Goal: Contribute content

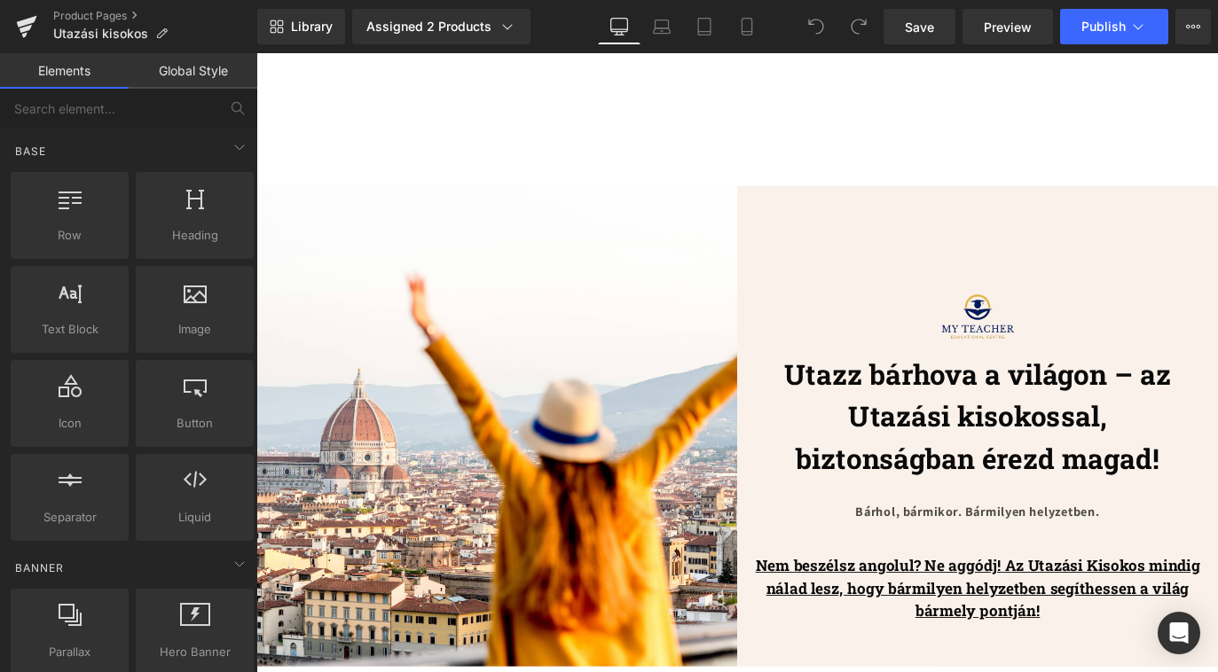
scroll to position [1441, 0]
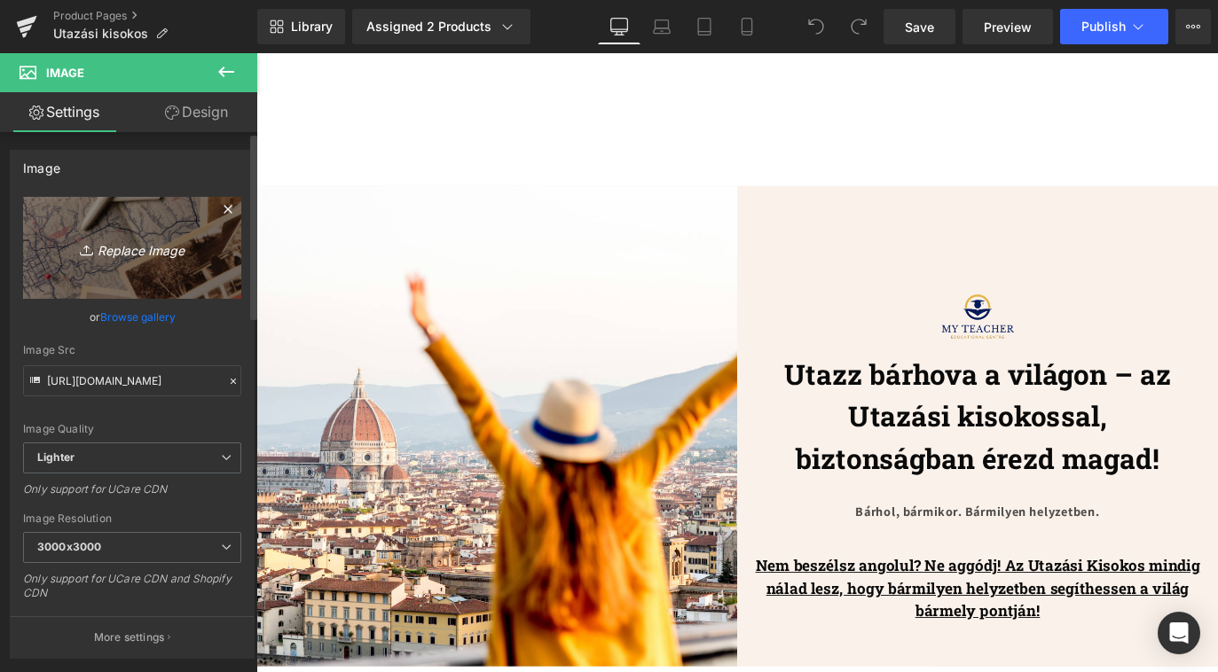
click at [122, 253] on icon "Replace Image" at bounding box center [132, 248] width 142 height 22
type input "C:\fakepath\Photoroom_20250901_191237.JPG"
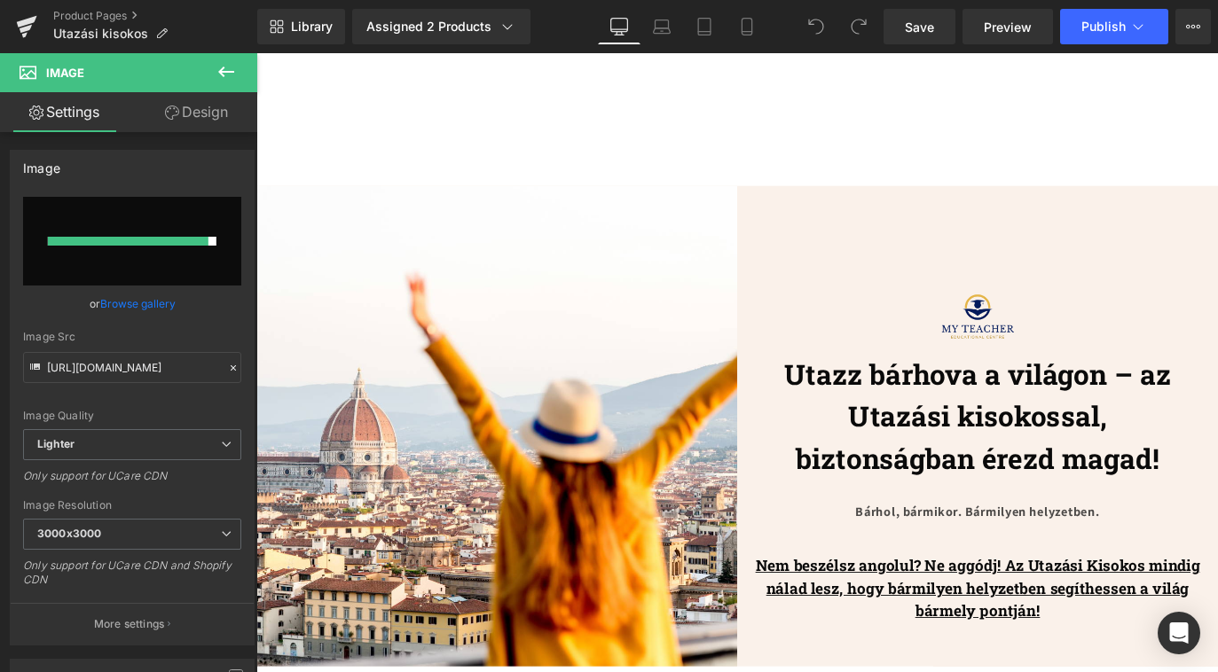
type input "[URL][DOMAIN_NAME]"
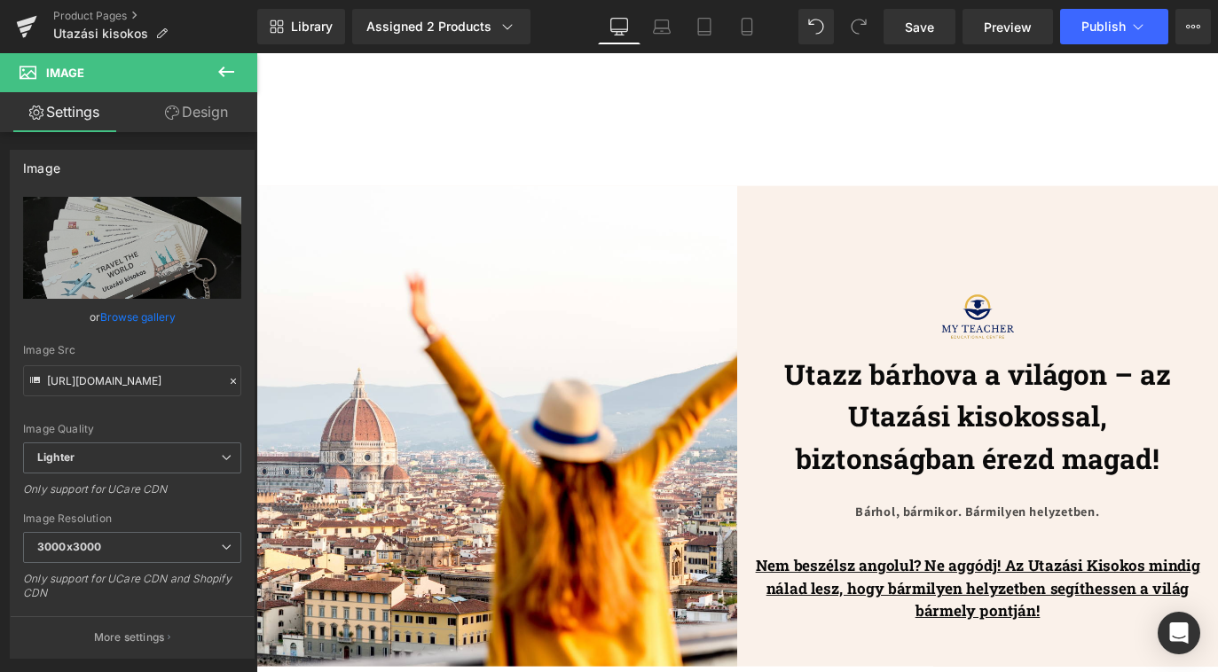
scroll to position [1429, 0]
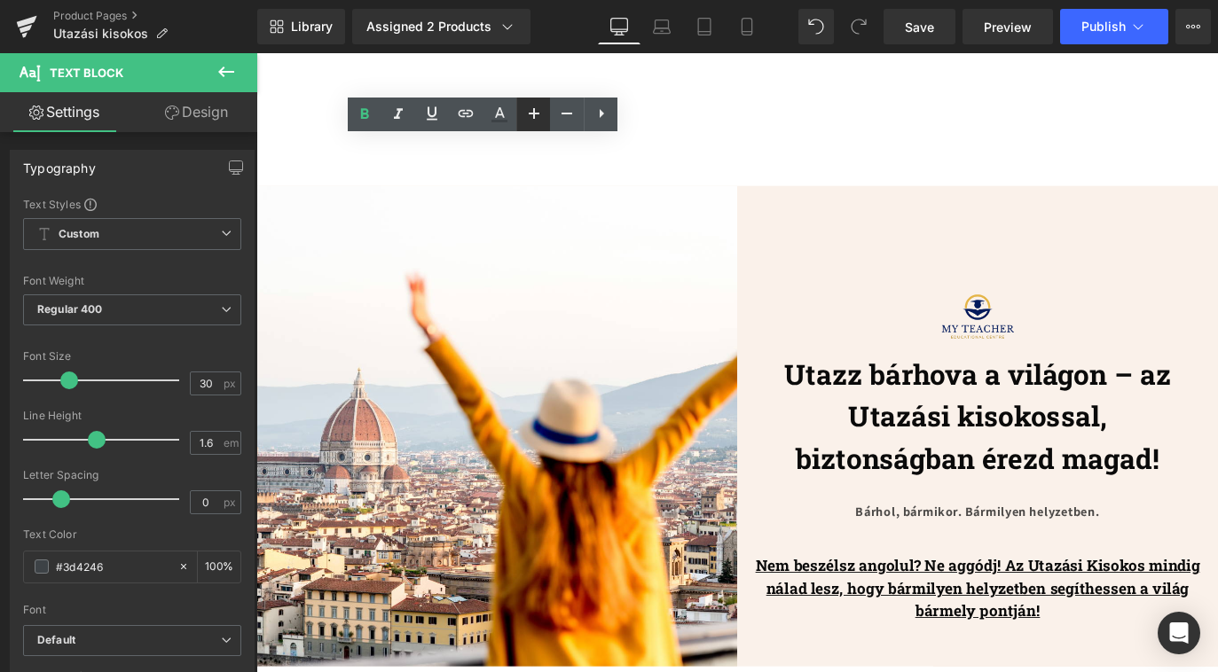
click at [535, 116] on icon at bounding box center [534, 113] width 11 height 11
click at [562, 122] on icon at bounding box center [566, 113] width 21 height 21
type input "34"
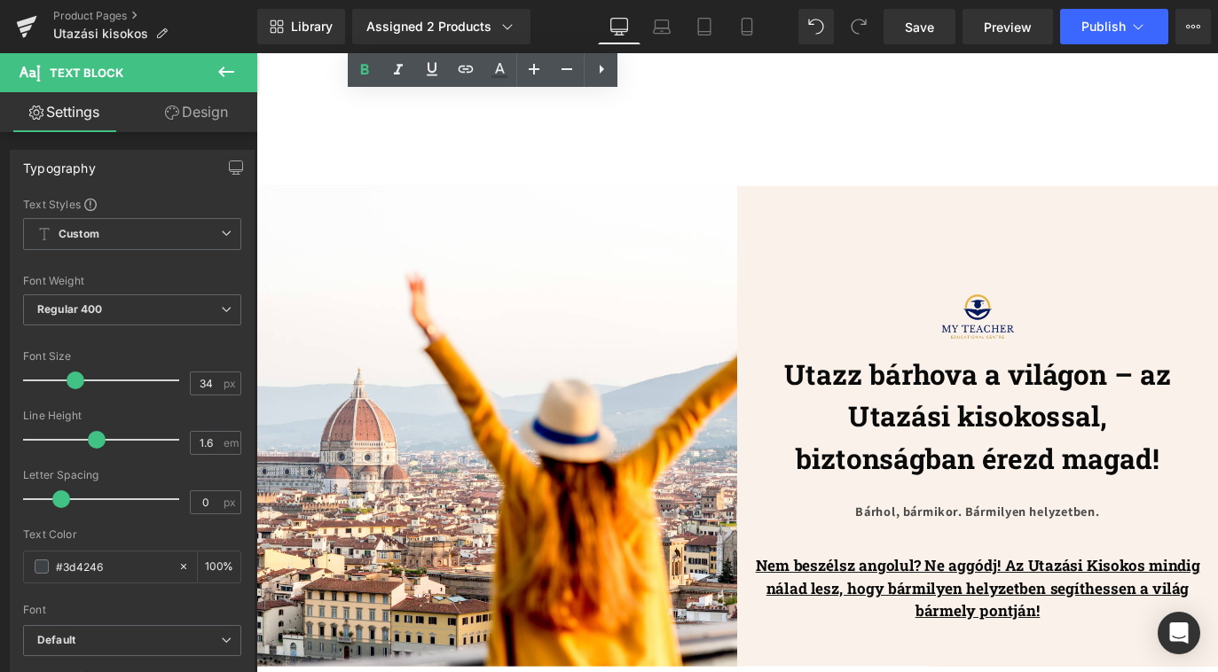
scroll to position [2381, 0]
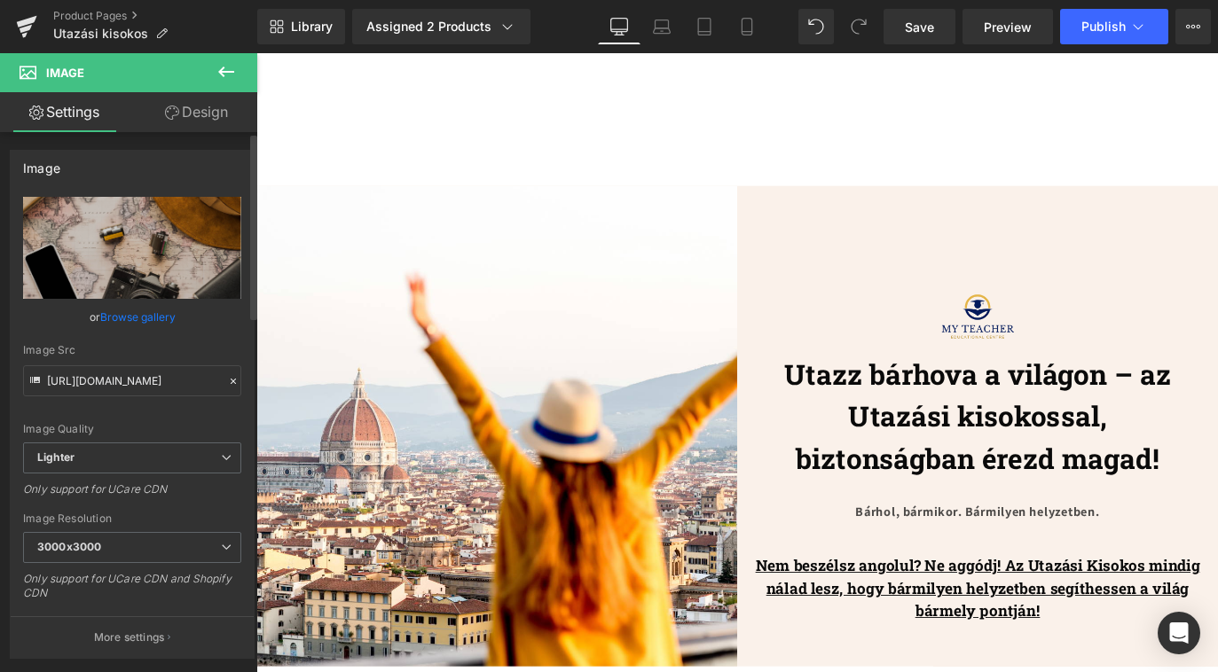
click at [133, 322] on link "Browse gallery" at bounding box center [137, 317] width 75 height 31
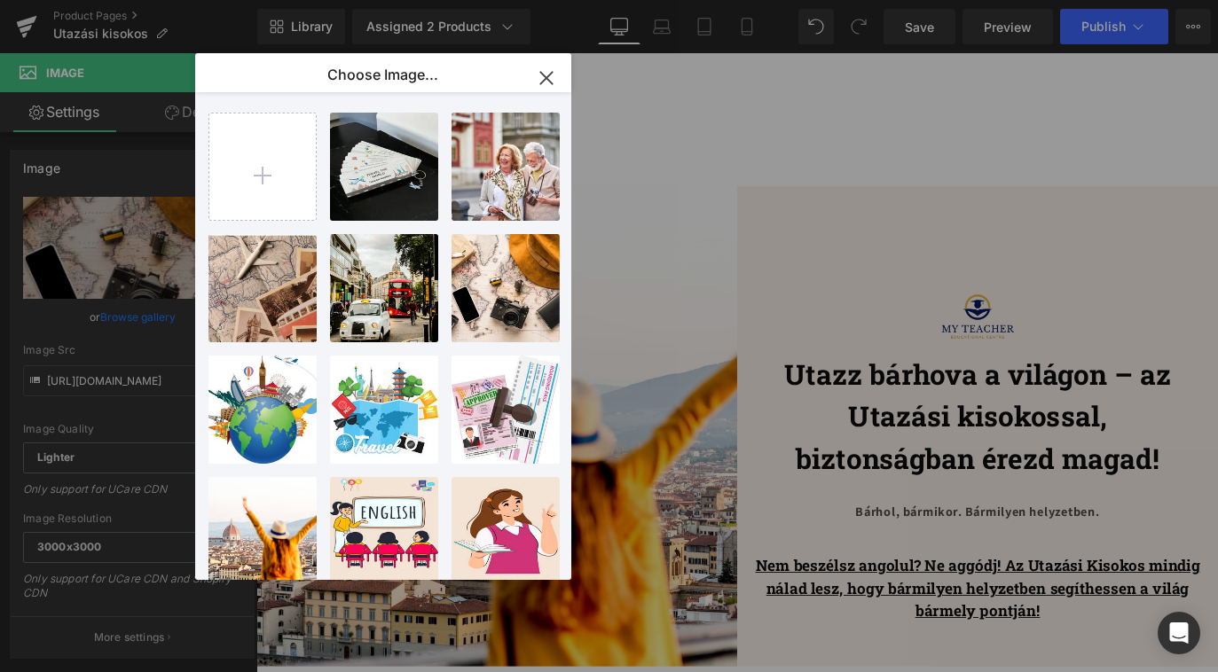
click at [553, 77] on icon "button" at bounding box center [546, 78] width 28 height 28
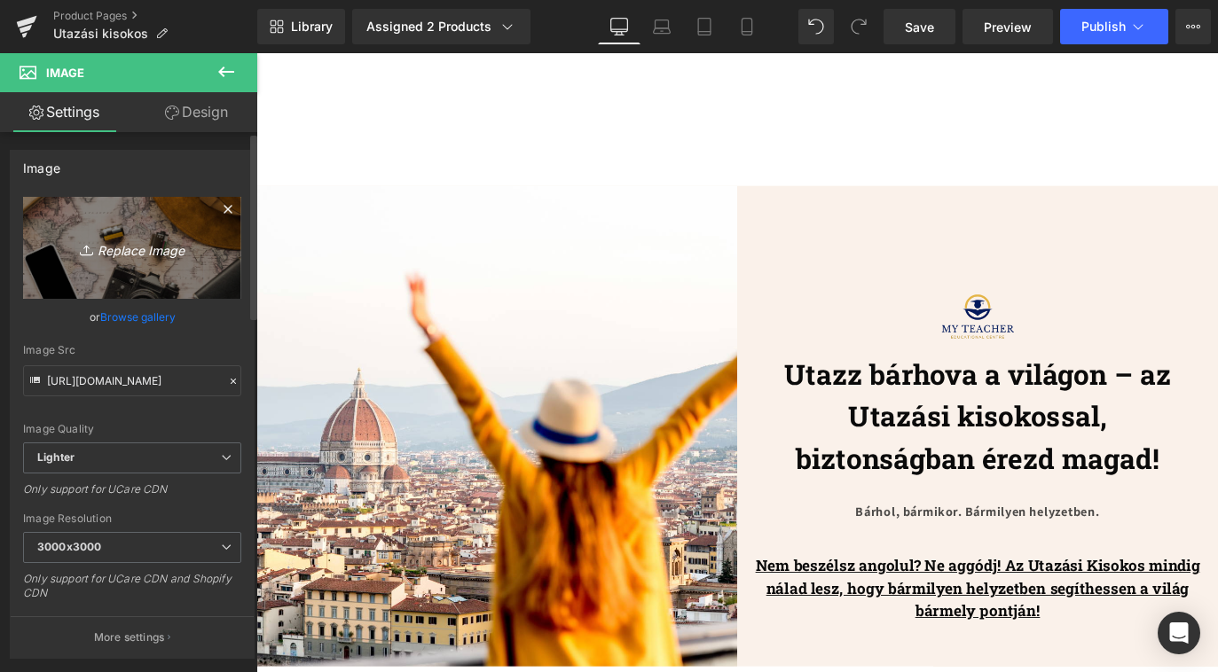
click at [105, 241] on icon "Replace Image" at bounding box center [132, 248] width 142 height 22
type input "C:\fakepath\Photoroom_20250901_191346.JPG"
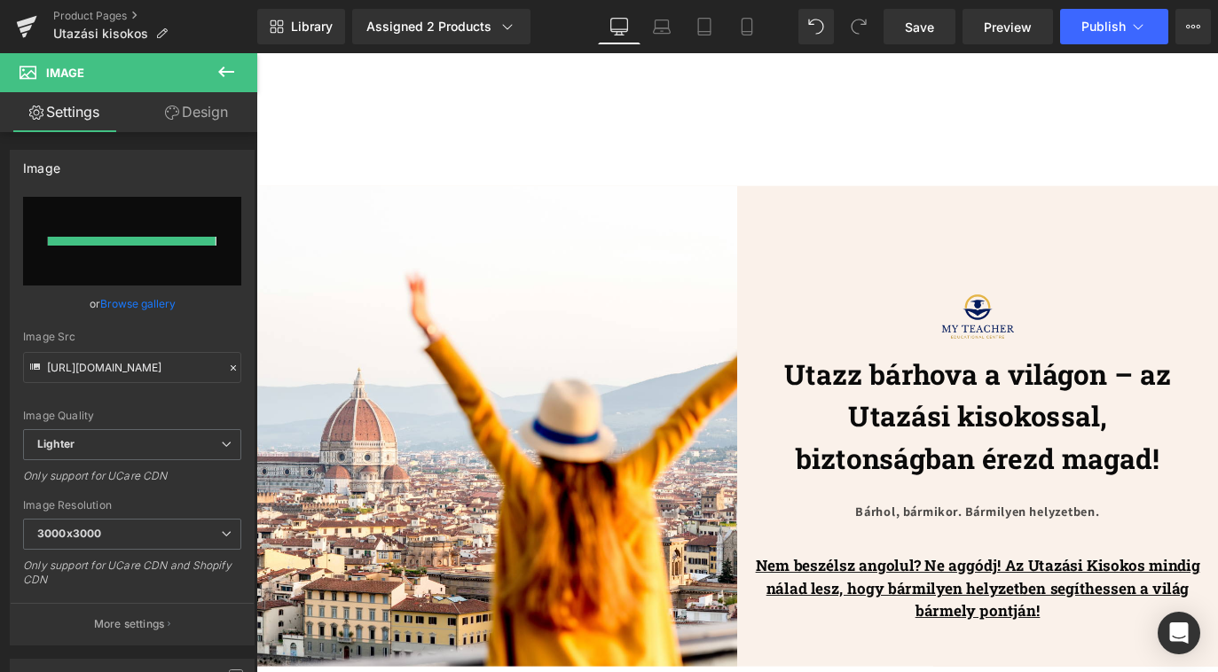
type input "[URL][DOMAIN_NAME]"
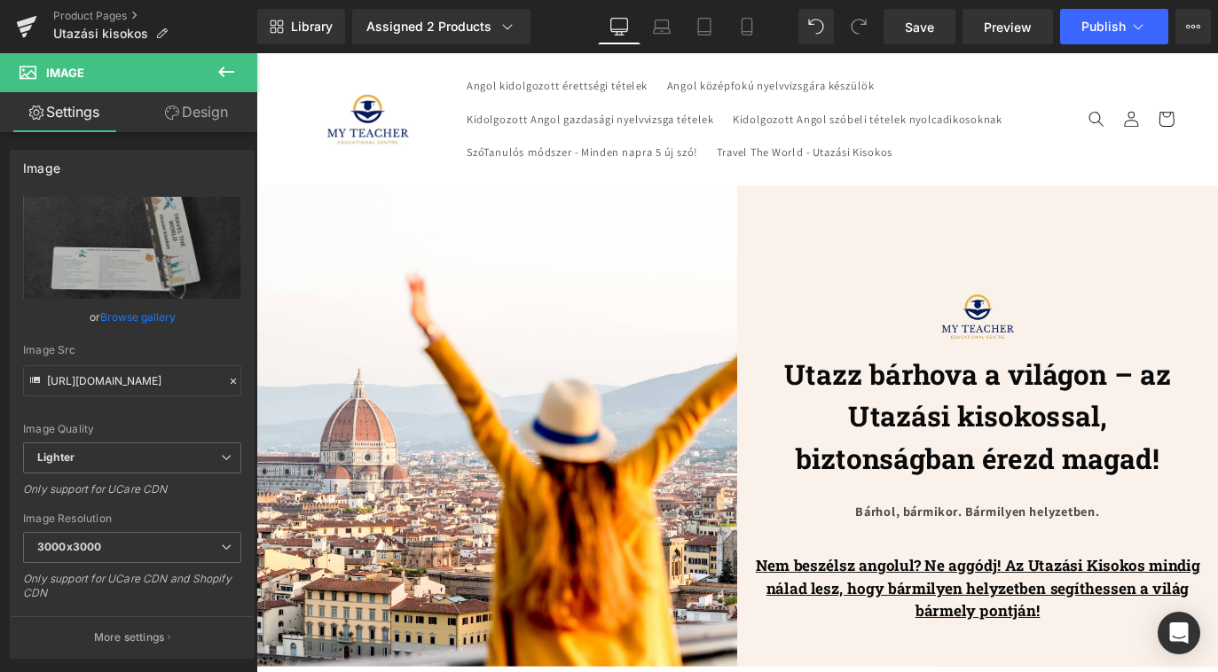
scroll to position [3019, 0]
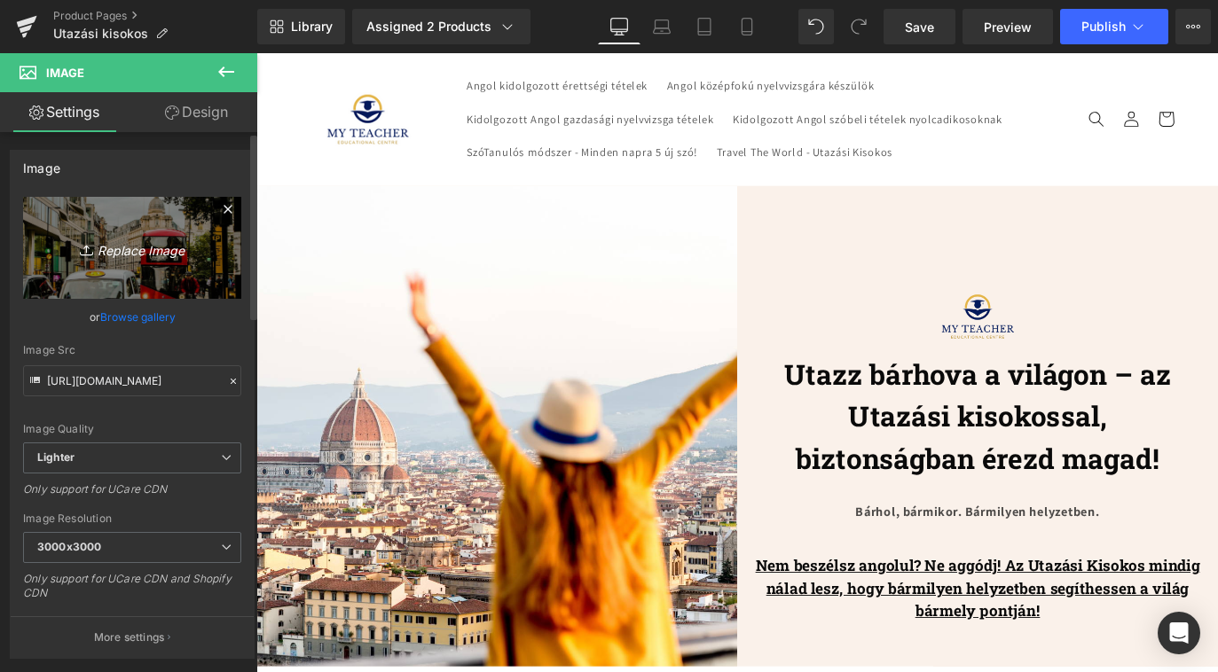
click at [134, 288] on link "Replace Image" at bounding box center [132, 248] width 218 height 102
type input "C:\fakepath\Photoroom_20250901_191734.JPG"
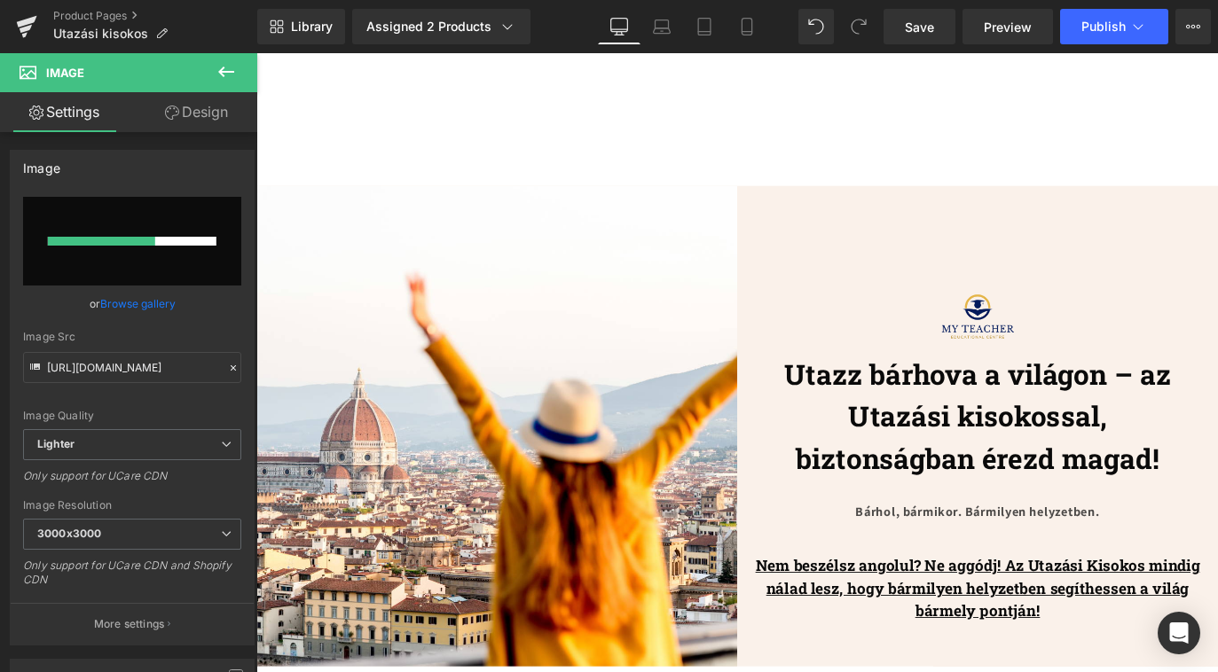
scroll to position [3792, 0]
type input "[URL][DOMAIN_NAME]"
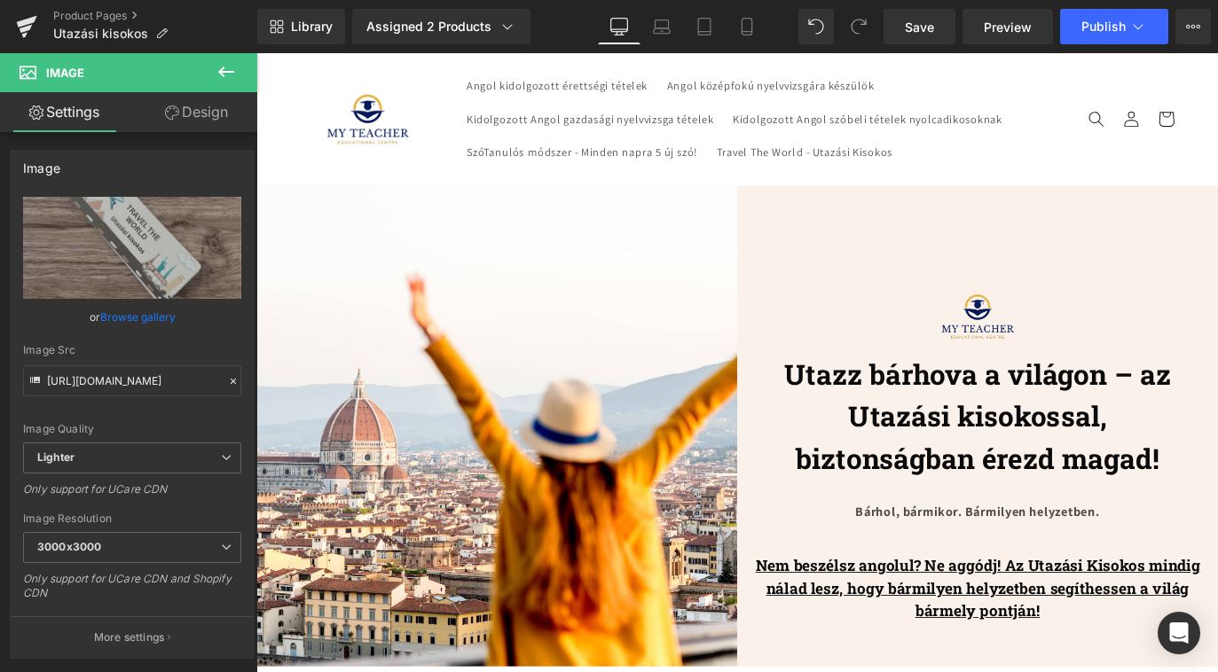
scroll to position [3956, 0]
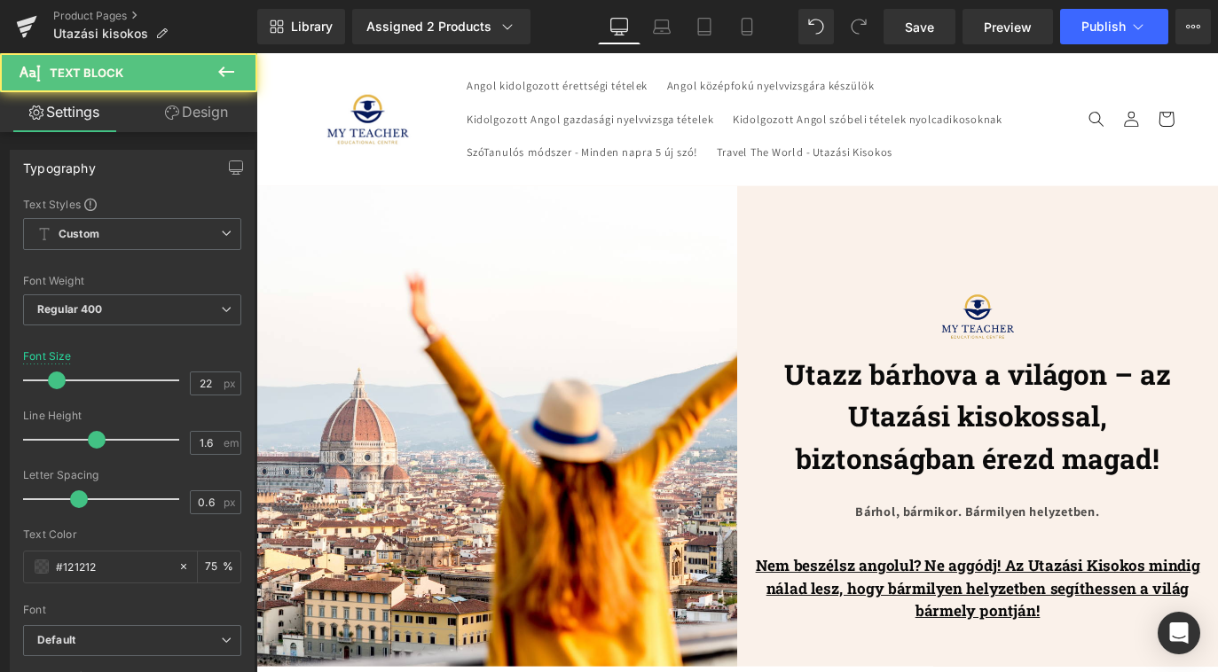
drag, startPoint x: 342, startPoint y: 502, endPoint x: 741, endPoint y: 519, distance: 398.6
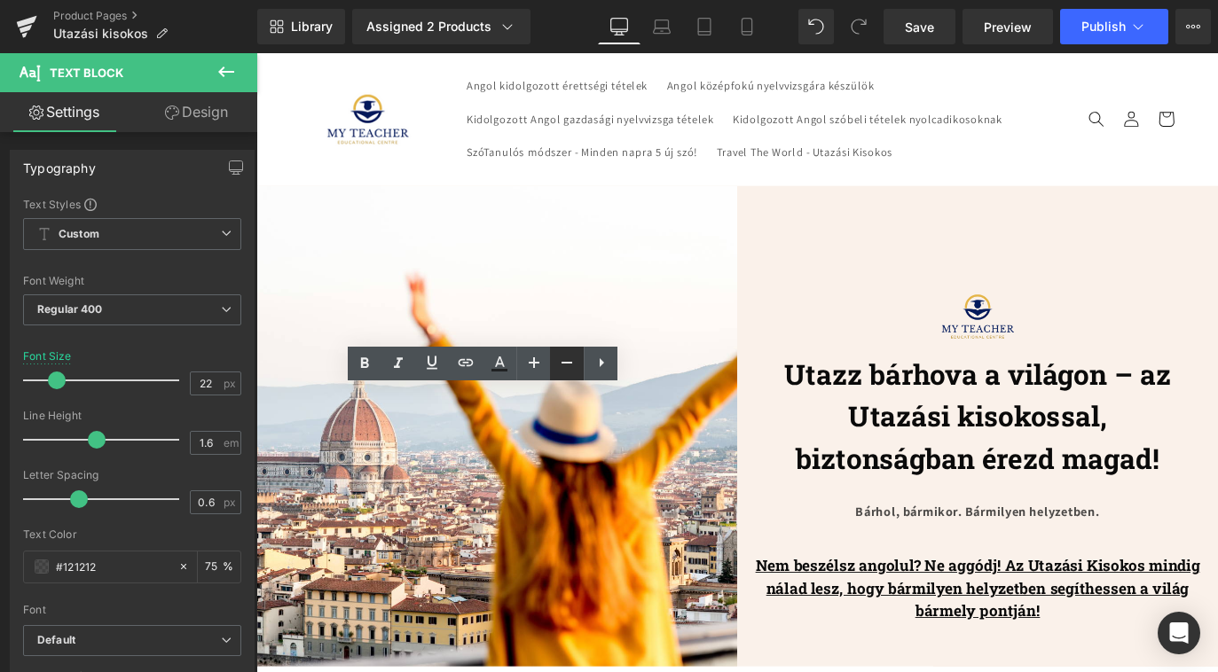
click at [560, 365] on icon at bounding box center [566, 362] width 21 height 21
click at [530, 367] on icon at bounding box center [533, 362] width 21 height 21
type input "22"
click at [613, 370] on link at bounding box center [601, 364] width 34 height 34
click at [572, 358] on icon at bounding box center [567, 362] width 21 height 21
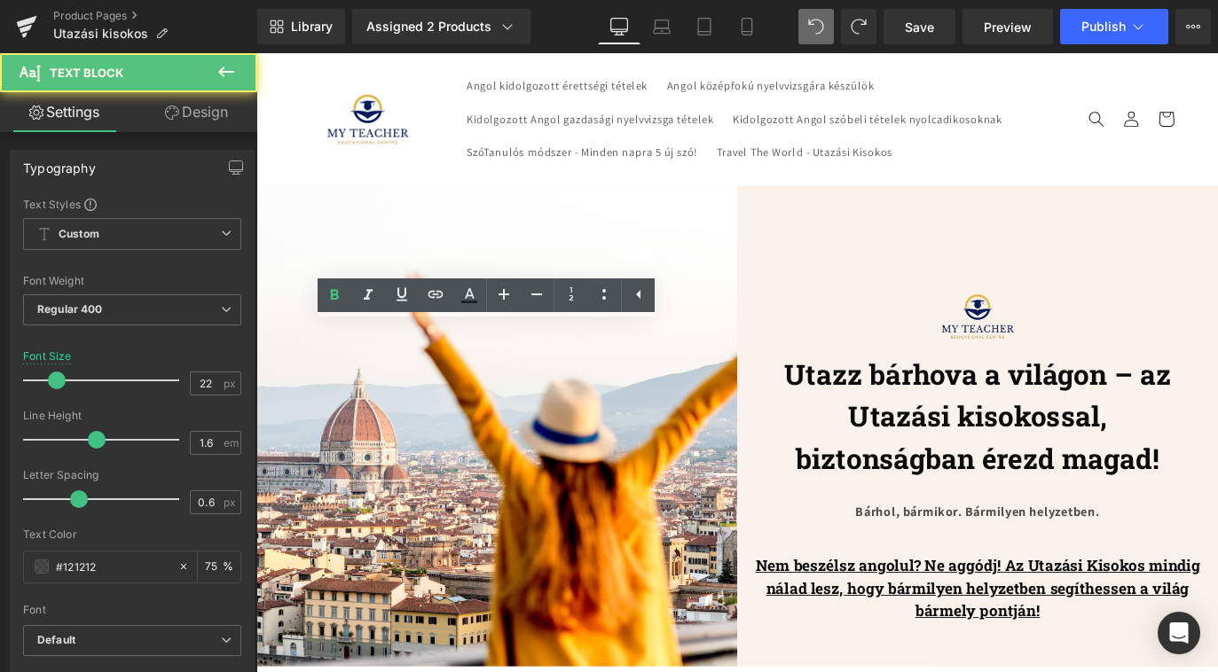
drag, startPoint x: 340, startPoint y: 506, endPoint x: 713, endPoint y: 505, distance: 373.4
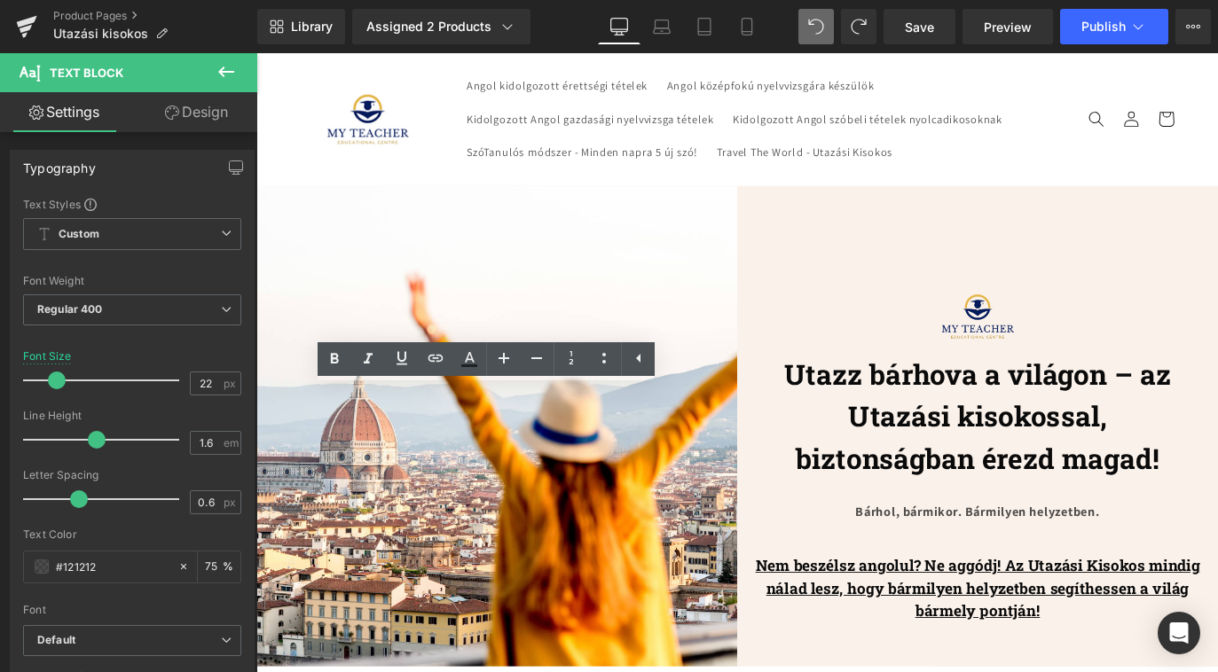
copy span "Az ár tartalmazza a szállítási költséget."
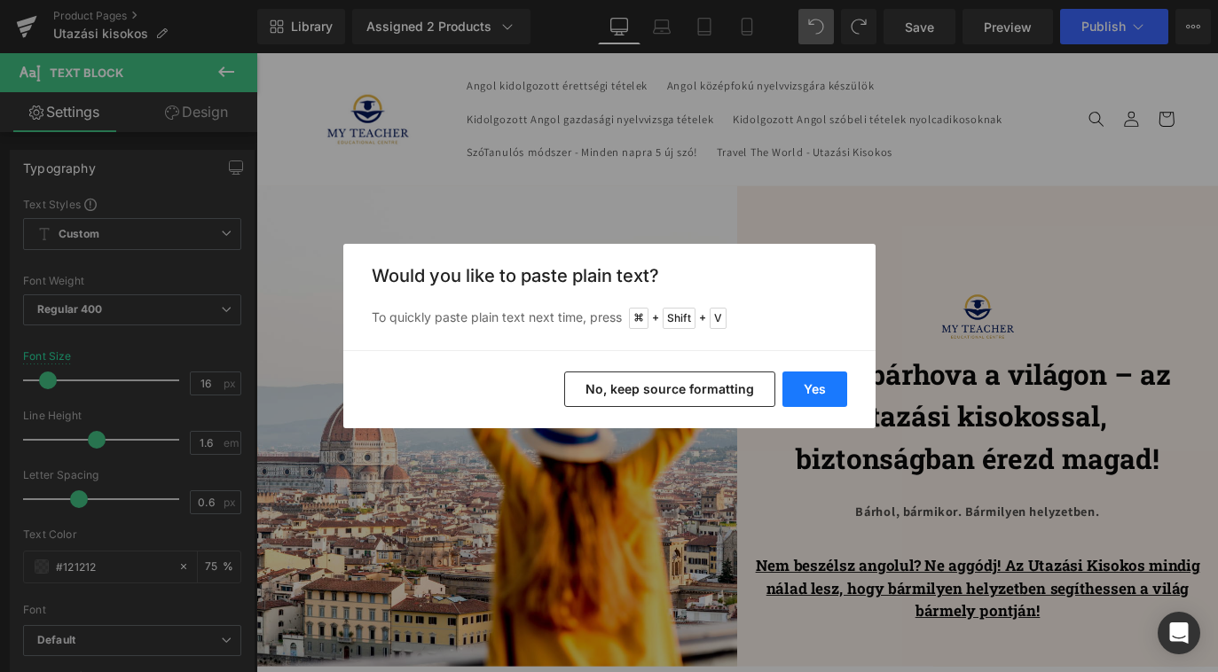
click at [804, 395] on button "Yes" at bounding box center [814, 389] width 65 height 35
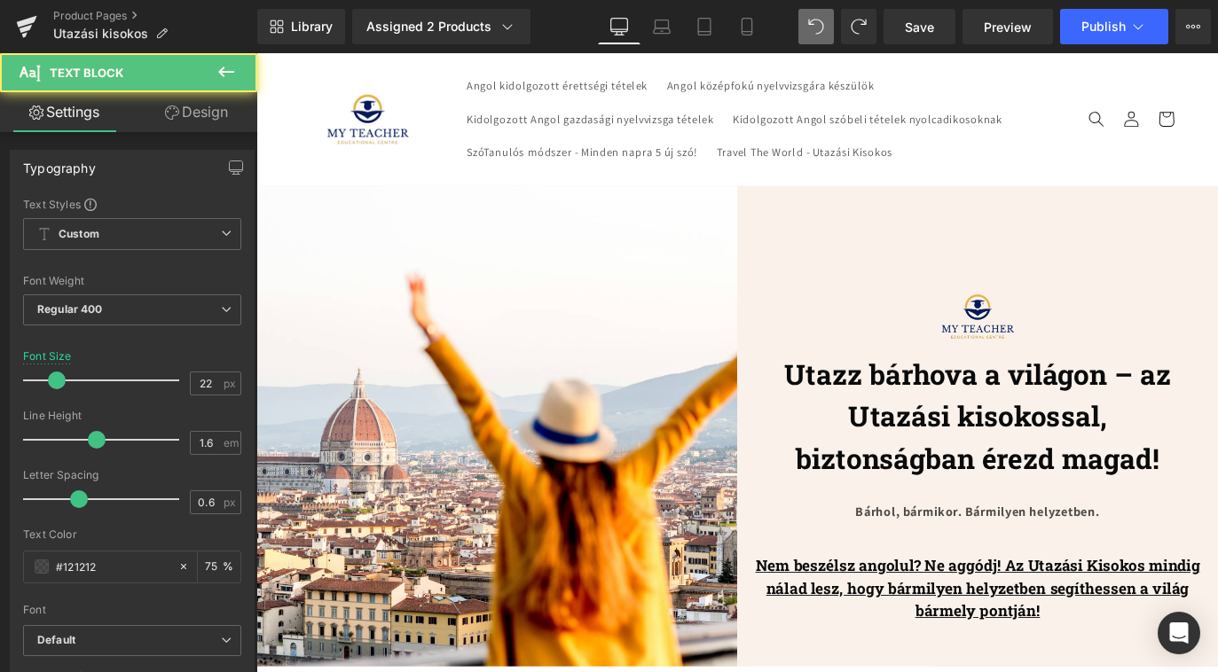
drag, startPoint x: 340, startPoint y: 501, endPoint x: 697, endPoint y: 502, distance: 357.4
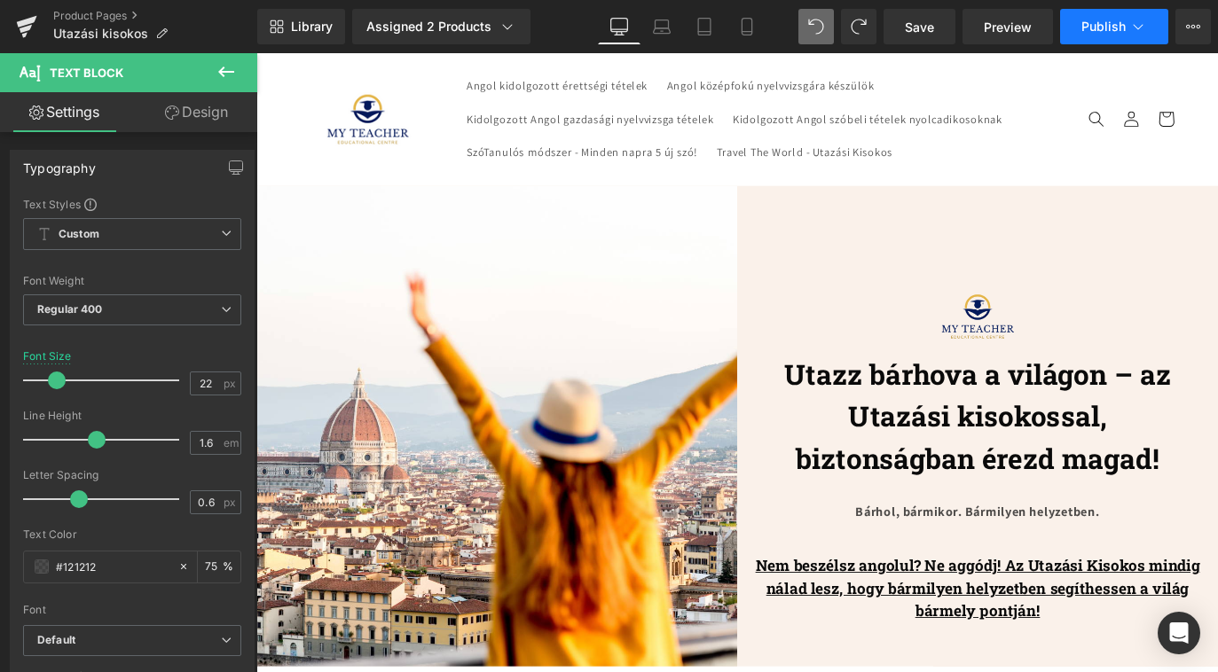
click at [1101, 40] on button "Publish" at bounding box center [1114, 26] width 108 height 35
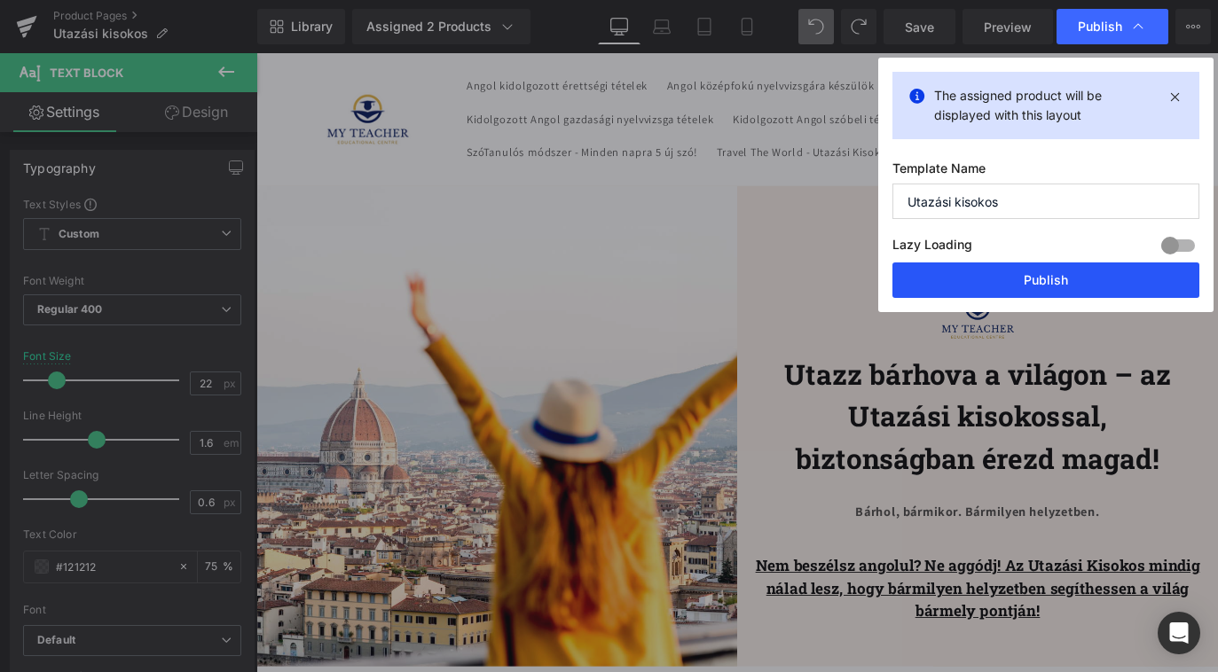
click at [1067, 278] on button "Publish" at bounding box center [1045, 280] width 307 height 35
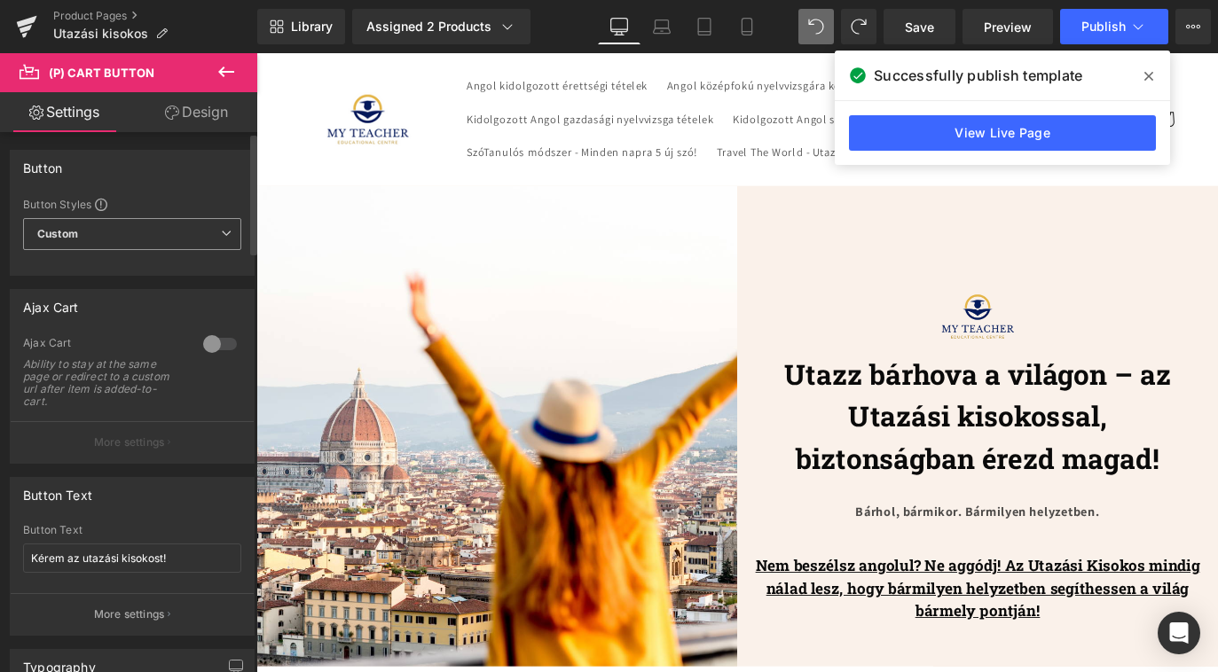
scroll to position [0, 0]
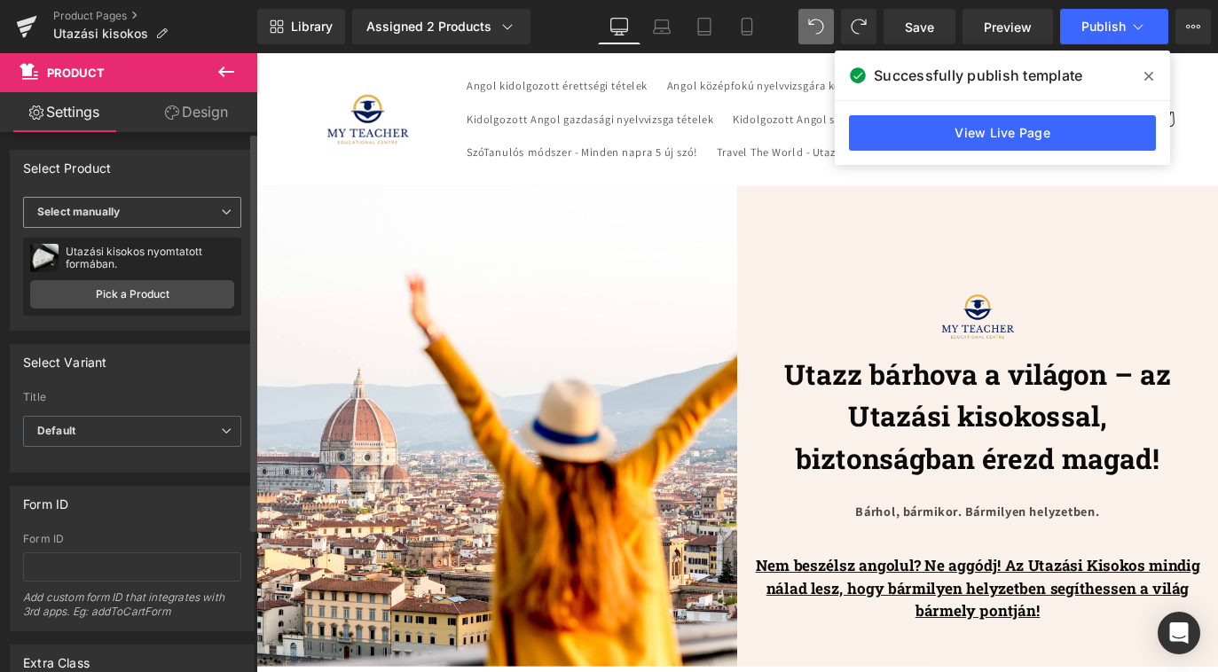
click at [173, 216] on span "Select manually" at bounding box center [132, 212] width 218 height 31
click at [173, 216] on span "Select manually" at bounding box center [128, 212] width 211 height 31
click at [137, 299] on link "Pick a Product" at bounding box center [132, 294] width 204 height 28
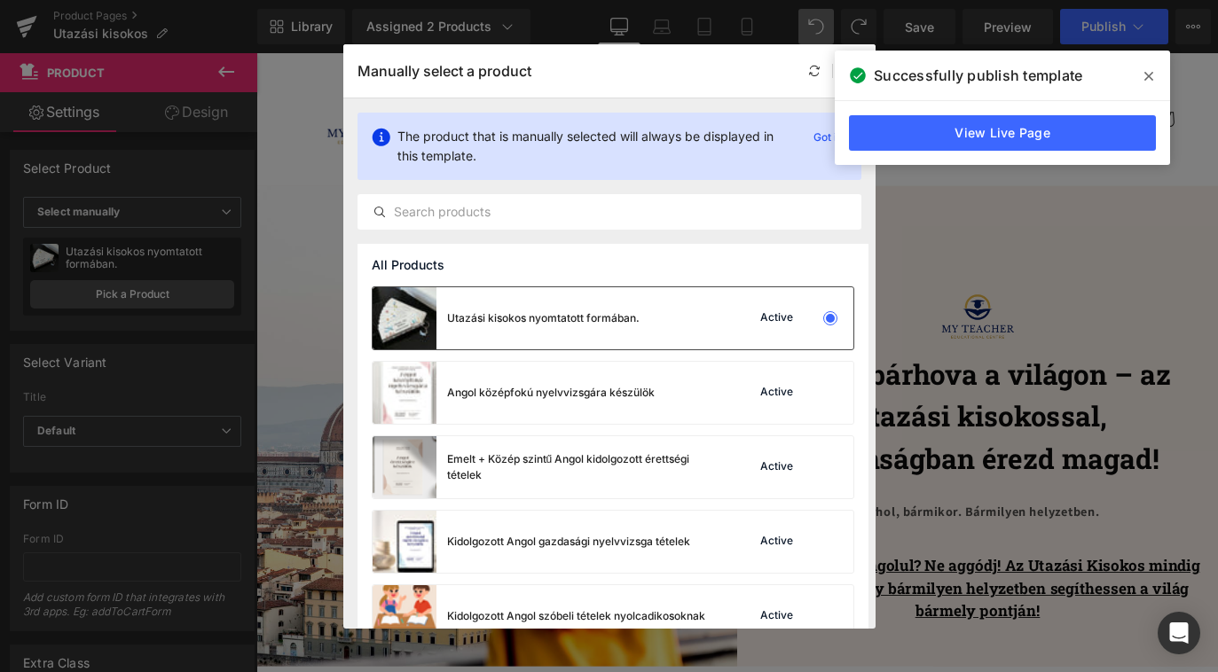
click at [601, 314] on div "Utazási kisokos nyomtatott formában." at bounding box center [543, 318] width 192 height 16
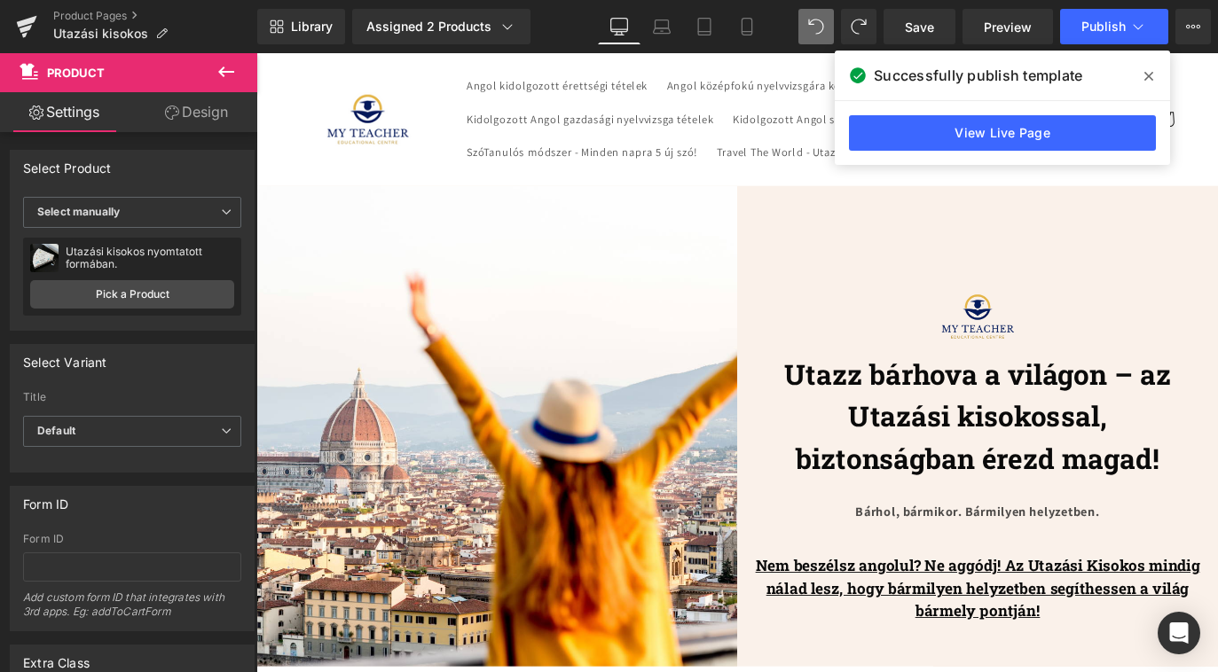
click at [1151, 75] on icon at bounding box center [1148, 76] width 9 height 14
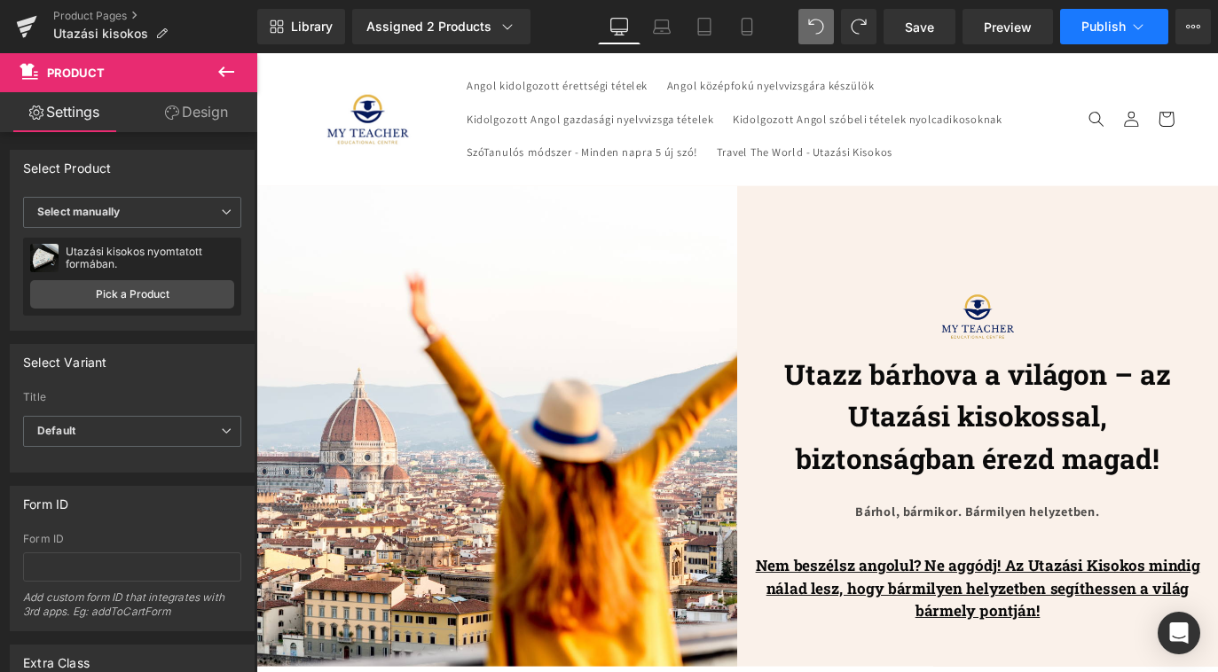
click at [1081, 35] on button "Publish" at bounding box center [1114, 26] width 108 height 35
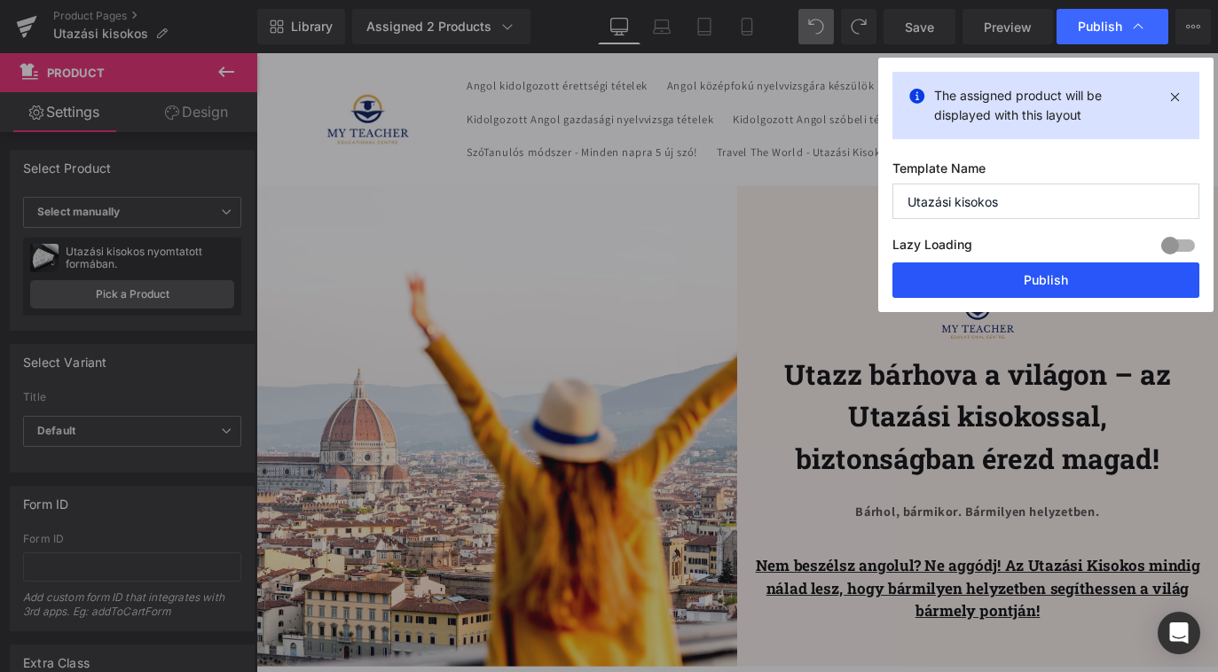
click at [1045, 271] on button "Publish" at bounding box center [1045, 280] width 307 height 35
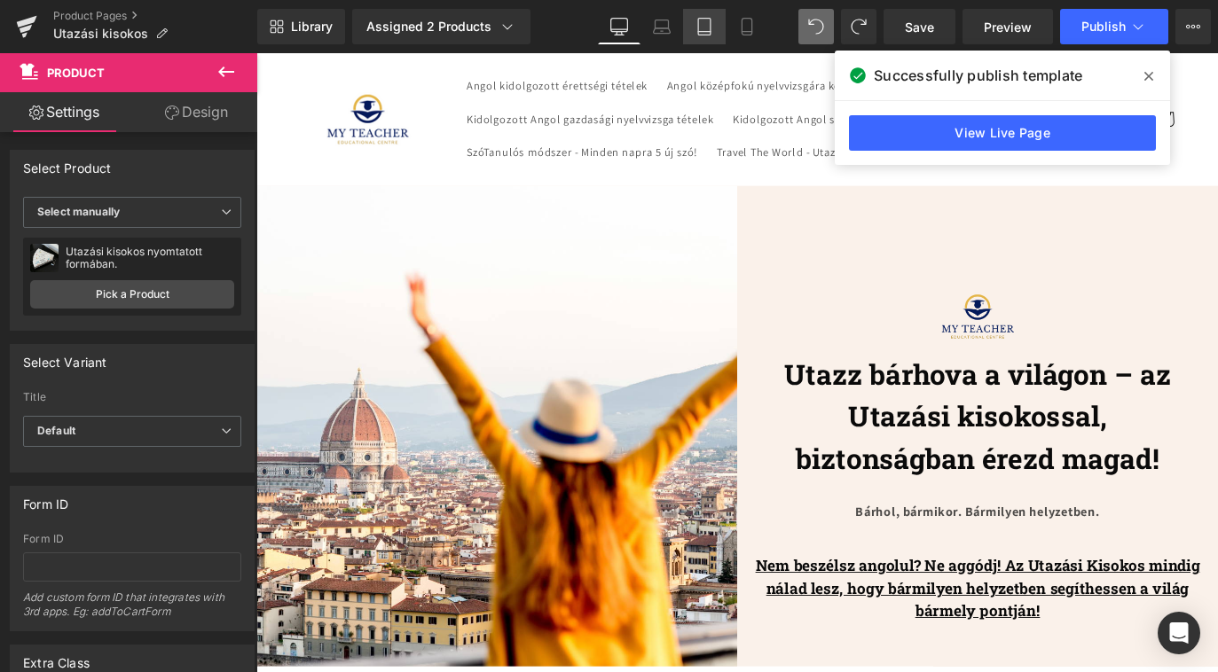
click at [702, 27] on icon at bounding box center [704, 27] width 18 height 18
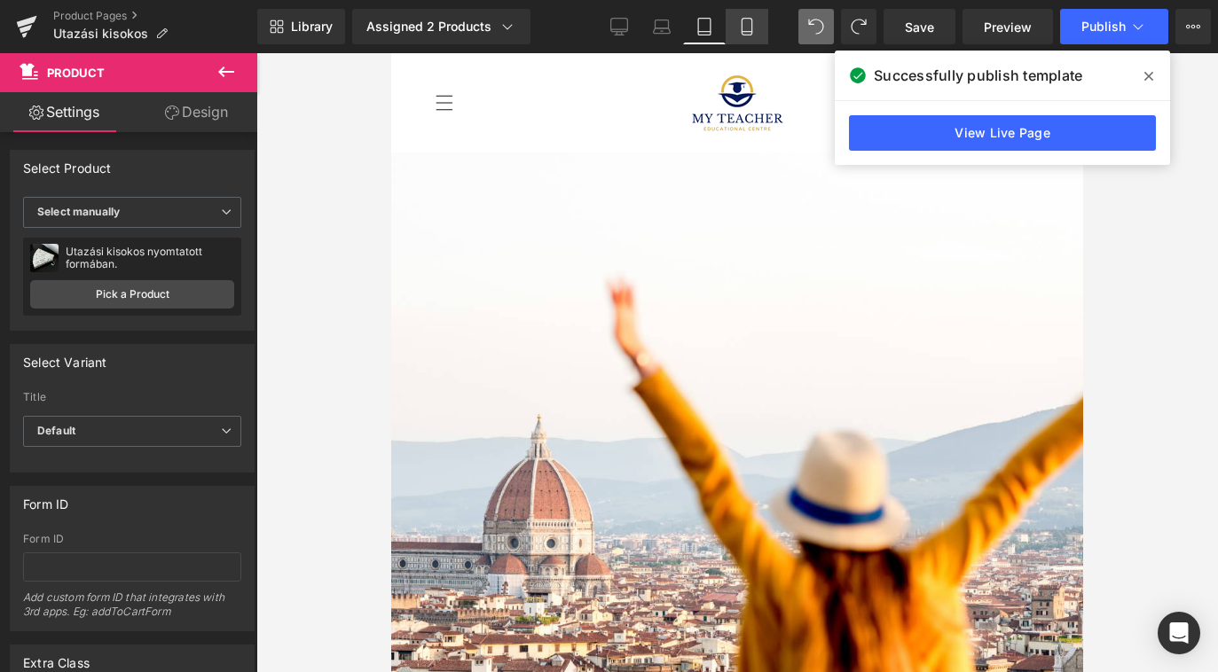
click at [743, 10] on link "Mobile" at bounding box center [747, 26] width 43 height 35
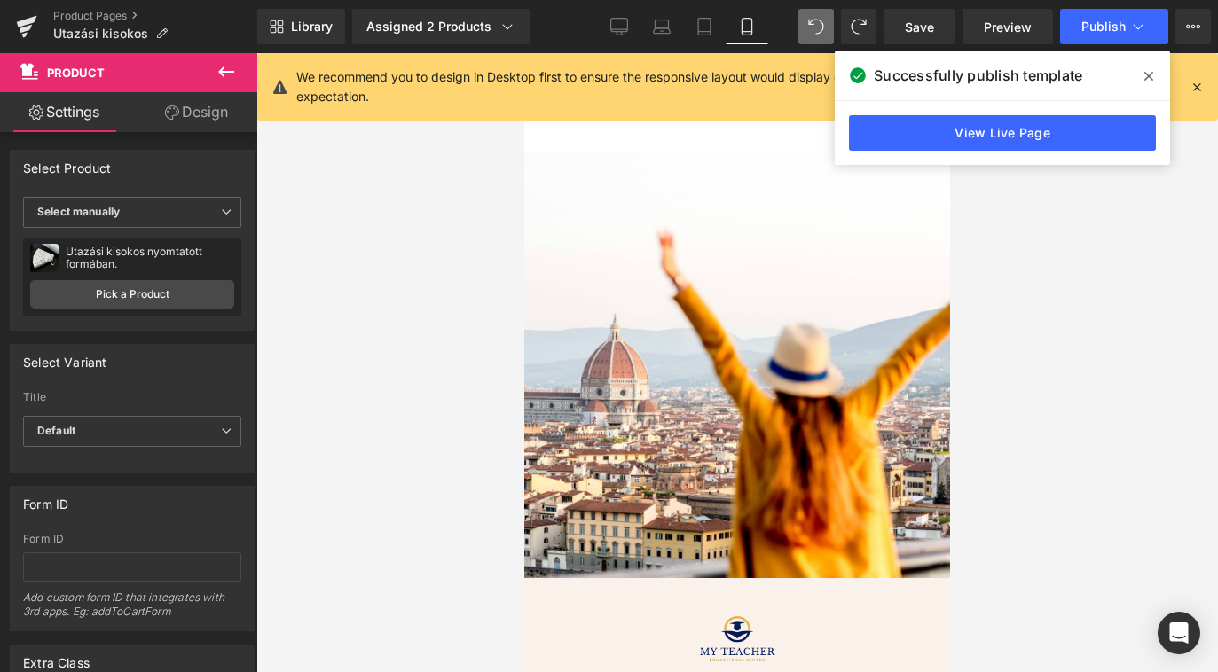
scroll to position [2246, 0]
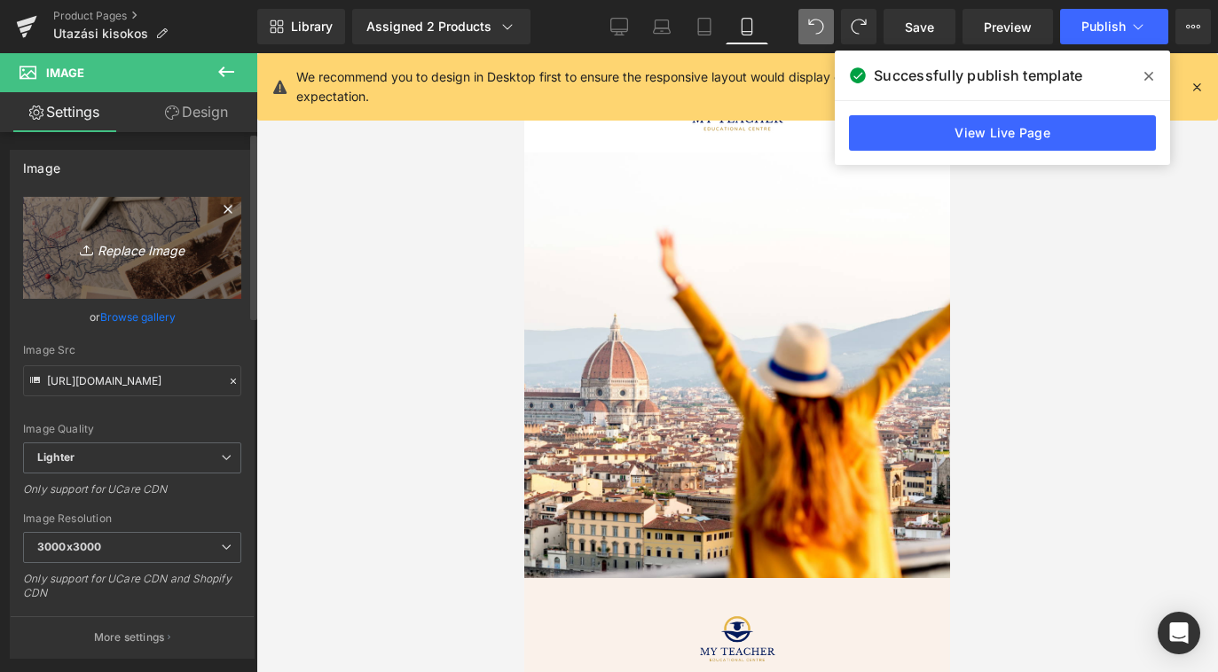
click at [133, 259] on link "Replace Image" at bounding box center [132, 248] width 218 height 102
type input "C:\fakepath\Photoroom_20250901_191237.JPG"
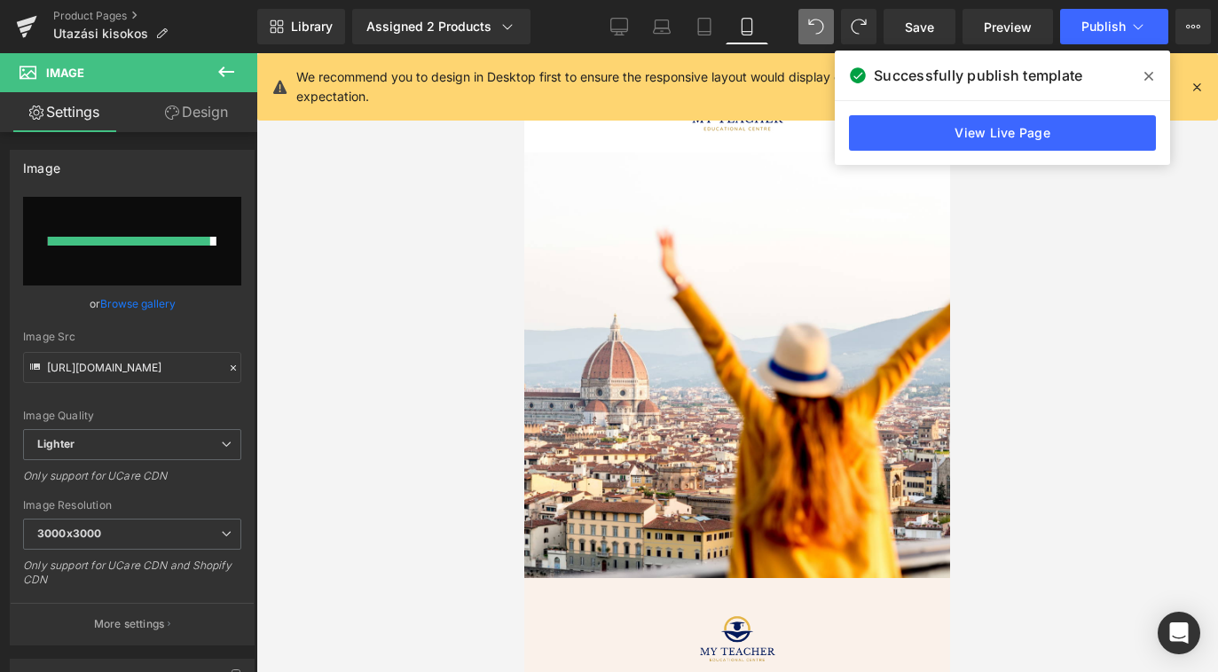
type input "[URL][DOMAIN_NAME]"
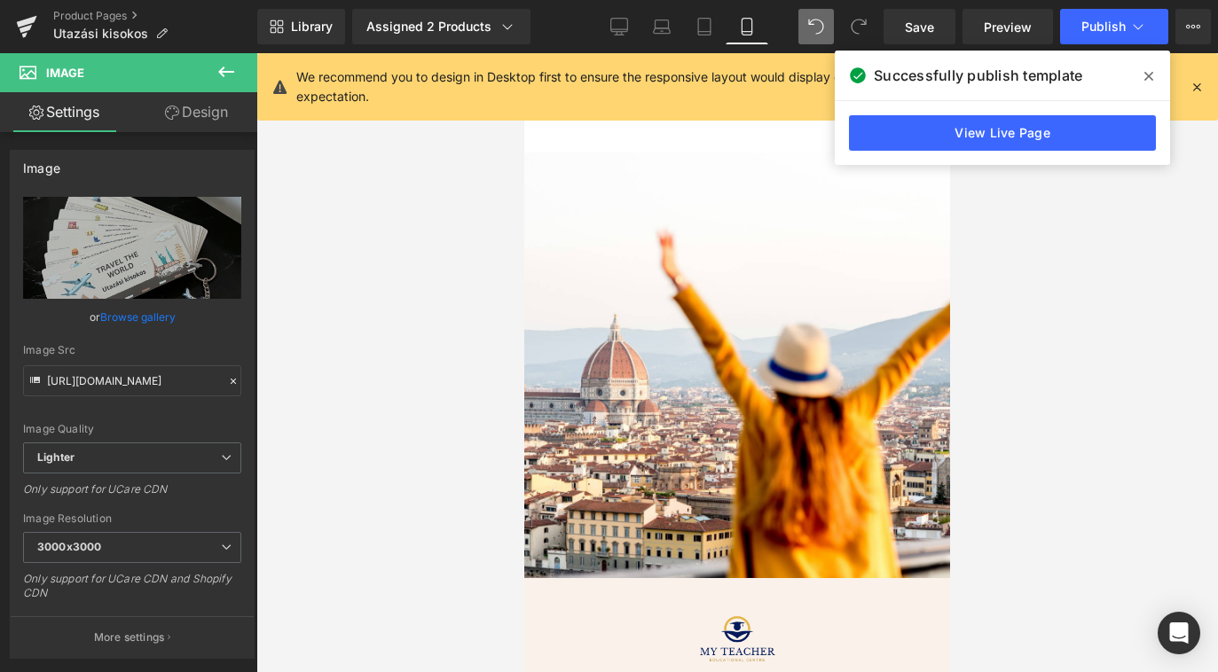
scroll to position [2368, 0]
click at [1151, 75] on icon at bounding box center [1148, 76] width 9 height 14
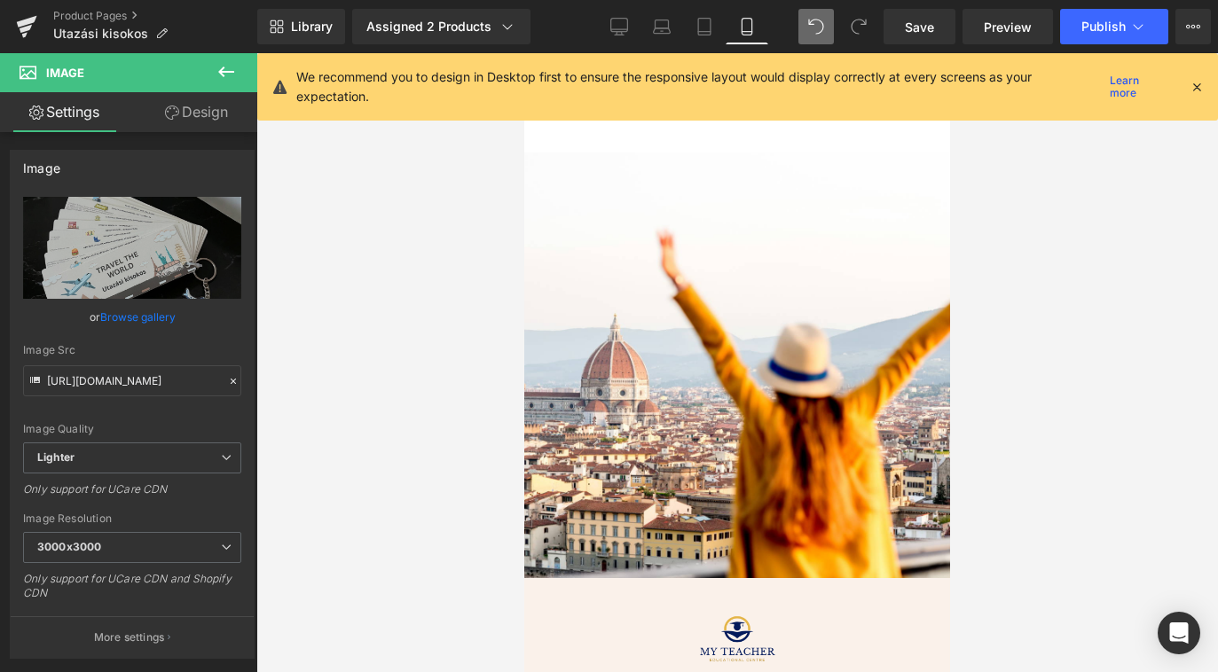
click at [1203, 90] on icon at bounding box center [1197, 87] width 16 height 16
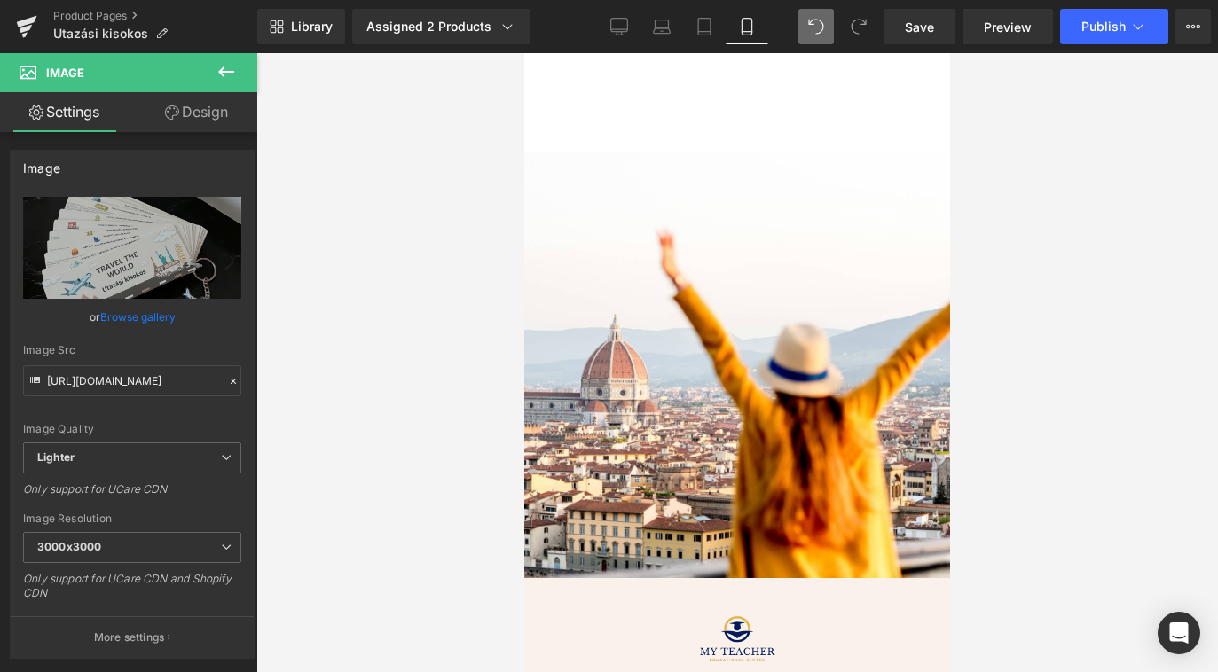
scroll to position [3733, 0]
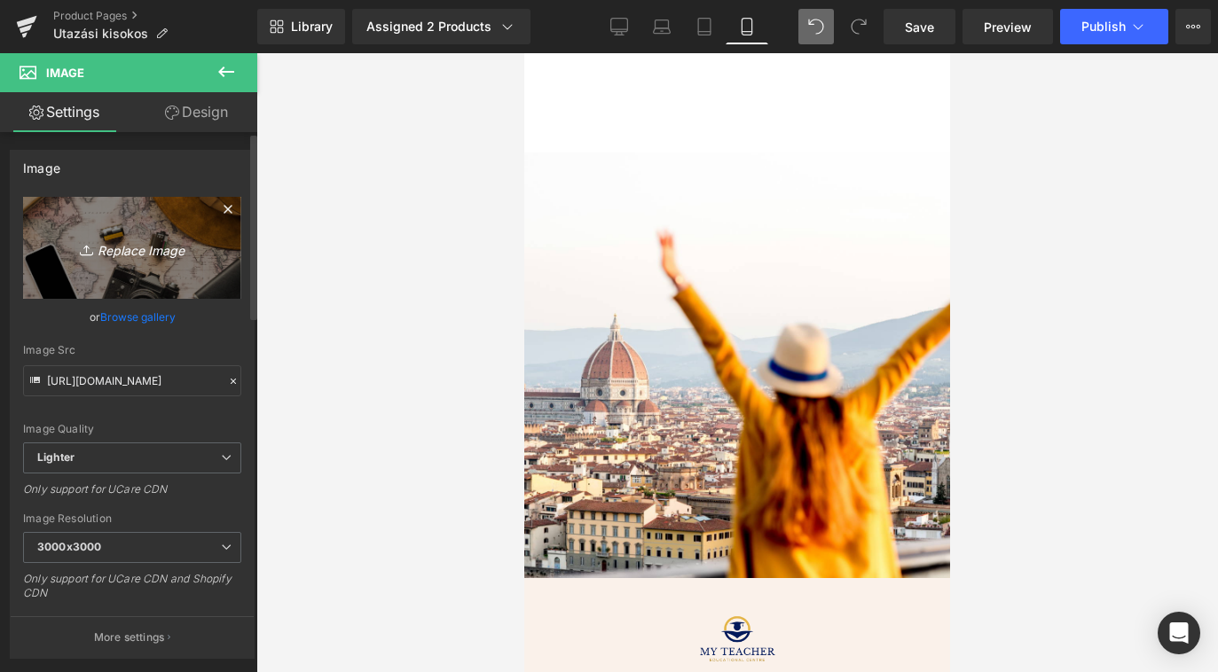
click at [157, 255] on icon "Replace Image" at bounding box center [132, 248] width 142 height 22
type input "C:\fakepath\Photoroom_20250901_191346.JPG"
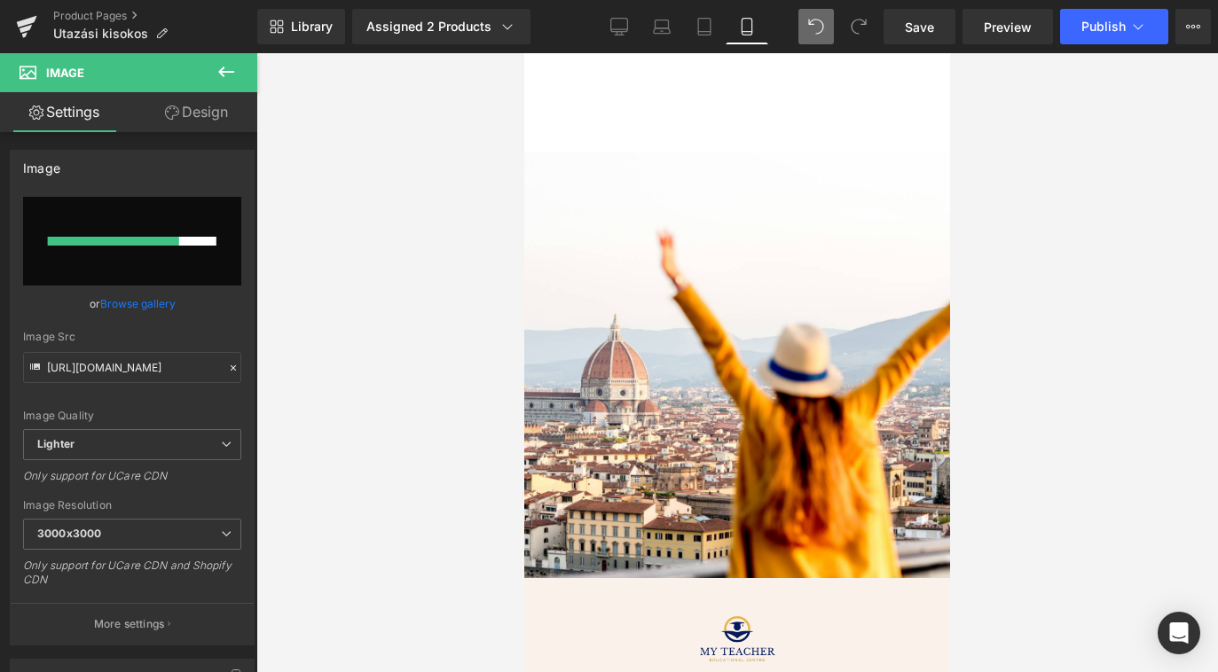
scroll to position [6759, 0]
type input "[URL][DOMAIN_NAME]"
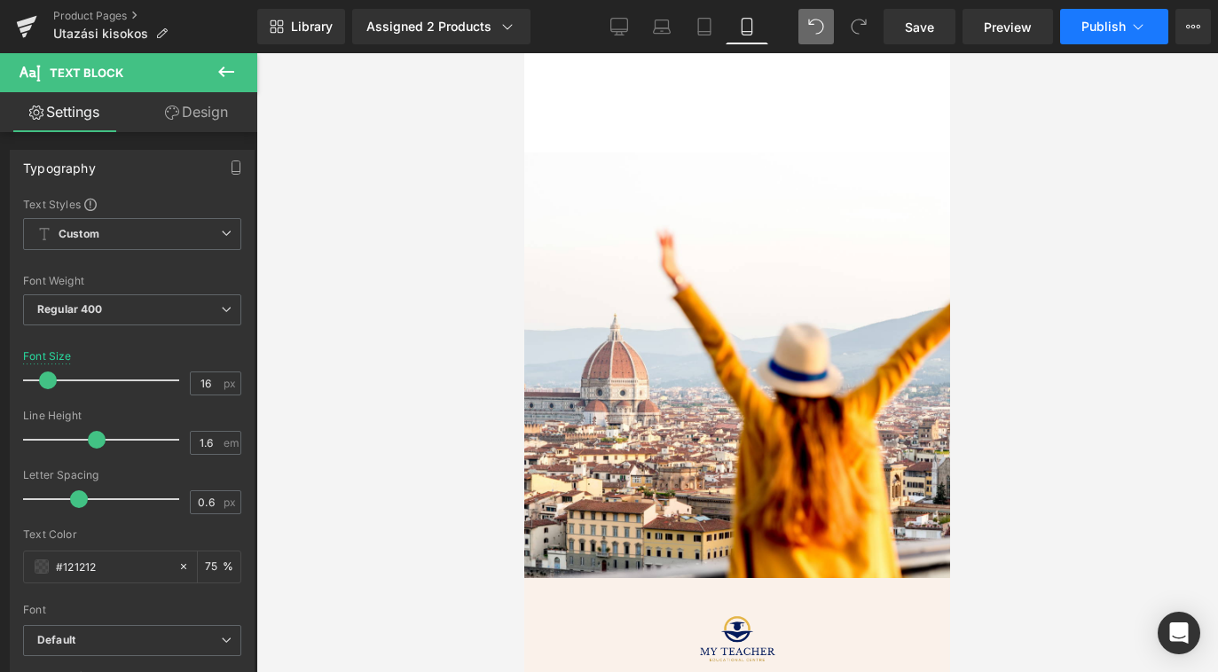
click at [1091, 30] on span "Publish" at bounding box center [1103, 27] width 44 height 14
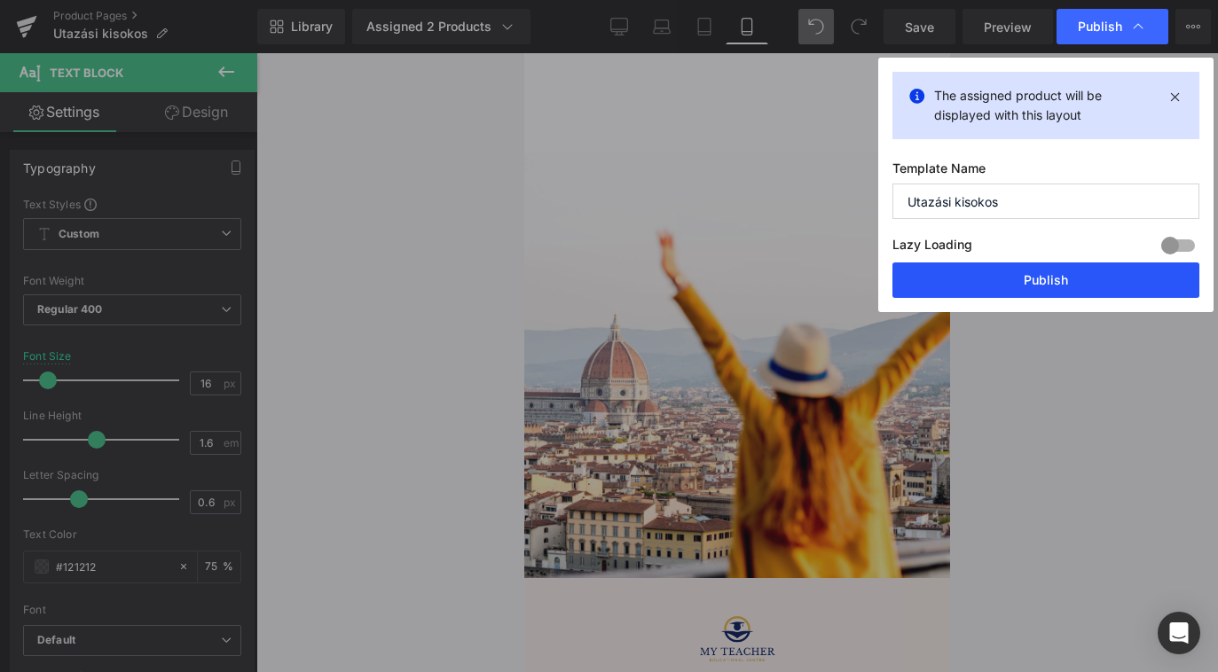
click at [993, 271] on button "Publish" at bounding box center [1045, 280] width 307 height 35
